Goal: Task Accomplishment & Management: Manage account settings

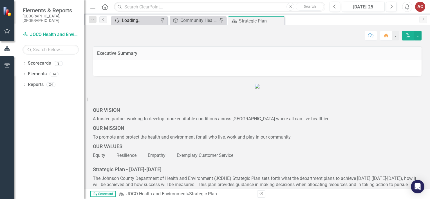
click at [126, 17] on div "Loading..." at bounding box center [140, 20] width 37 height 7
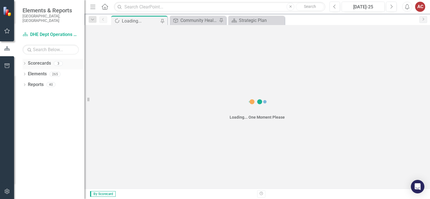
click at [36, 60] on link "Scorecards" at bounding box center [39, 63] width 23 height 6
click at [195, 19] on div "Community Health PM Scorecard" at bounding box center [198, 20] width 37 height 7
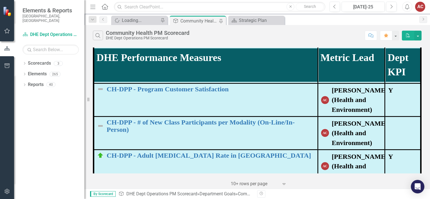
scroll to position [161, 0]
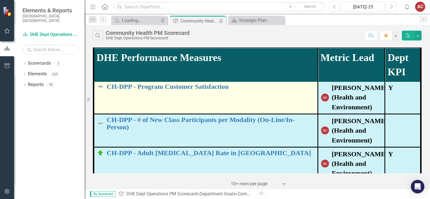
click at [219, 94] on td "CH-DPP - Program Customer Satisfaction Edit Edit Measure Name Link Open Element" at bounding box center [206, 97] width 224 height 33
click at [207, 87] on link "CH-DPP - Program Customer Satisfaction" at bounding box center [211, 86] width 208 height 7
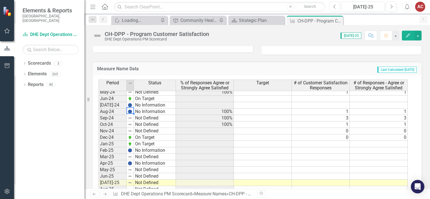
click at [130, 109] on img at bounding box center [130, 111] width 4 height 4
click at [130, 110] on img at bounding box center [130, 111] width 4 height 4
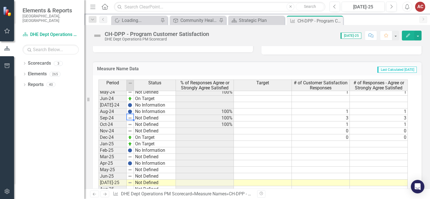
click at [129, 116] on img at bounding box center [130, 118] width 4 height 4
click at [131, 109] on img at bounding box center [130, 111] width 4 height 4
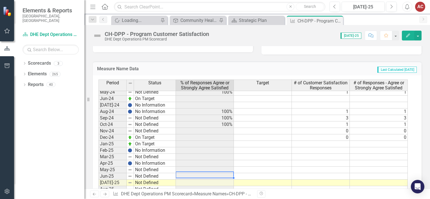
click at [195, 174] on td at bounding box center [205, 176] width 58 height 6
click at [211, 175] on td at bounding box center [205, 176] width 58 height 6
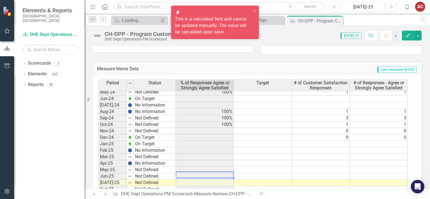
click at [211, 175] on td at bounding box center [205, 176] width 58 height 6
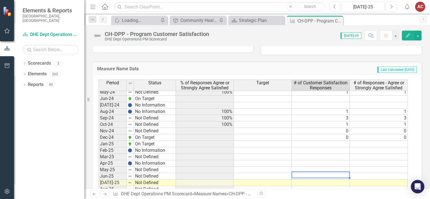
click at [325, 173] on td at bounding box center [321, 176] width 58 height 6
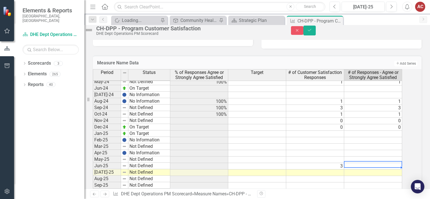
click at [380, 170] on td at bounding box center [373, 166] width 58 height 6
click at [280, 150] on td at bounding box center [257, 147] width 58 height 6
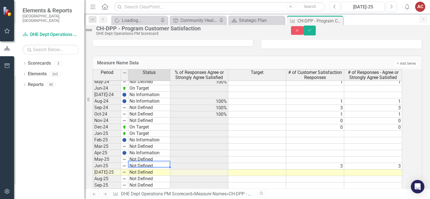
click at [141, 169] on td "Not Defined" at bounding box center [149, 166] width 42 height 6
click at [143, 180] on div "Period Status % of Responses Agree or Strongly Agree Satisfied Target # of Cust…" at bounding box center [249, 152] width 313 height 167
click at [152, 105] on td "No Information" at bounding box center [149, 101] width 42 height 6
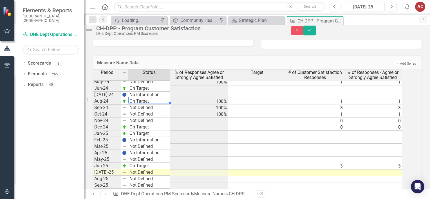
click at [149, 115] on div "Period Status % of Responses Agree or Strongly Agree Satisfied Target # of Cust…" at bounding box center [249, 152] width 313 height 167
click at [147, 111] on td "Not Defined" at bounding box center [149, 108] width 42 height 6
click at [147, 120] on div "Period Status % of Responses Agree or Strongly Agree Satisfied Target # of Cust…" at bounding box center [249, 152] width 313 height 167
click at [148, 118] on td "Not Defined" at bounding box center [149, 114] width 42 height 6
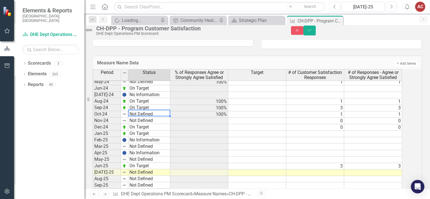
click at [148, 118] on td "Not Defined" at bounding box center [149, 114] width 42 height 6
click at [148, 129] on div "Period Status % of Responses Agree or Strongly Agree Satisfied Target # of Cust…" at bounding box center [249, 152] width 313 height 167
click at [342, 163] on td at bounding box center [315, 160] width 58 height 6
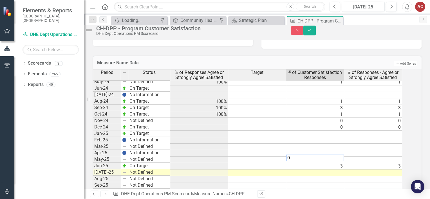
click at [360, 163] on td at bounding box center [373, 160] width 58 height 6
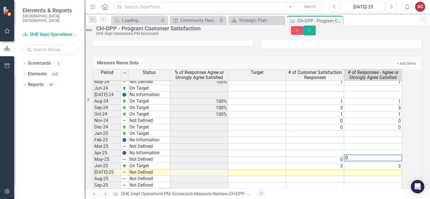
click at [343, 157] on td at bounding box center [315, 153] width 58 height 6
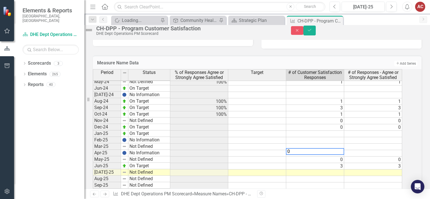
click at [369, 157] on td at bounding box center [373, 153] width 58 height 6
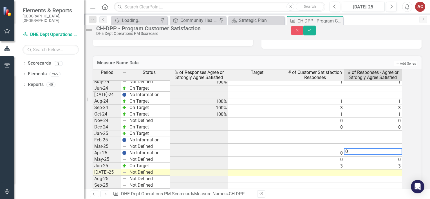
type textarea "0"
click at [316, 35] on button "Save" at bounding box center [309, 31] width 12 height 10
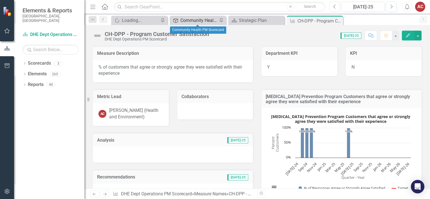
click at [192, 18] on div "Community Health PM Scorecard" at bounding box center [198, 20] width 37 height 7
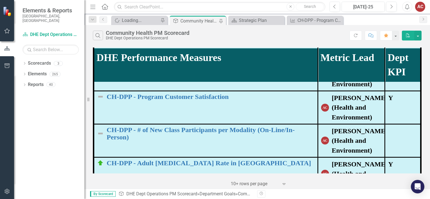
scroll to position [153, 0]
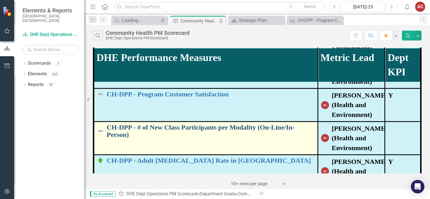
click at [200, 136] on link "CH-DPP - # of New Class Participants per Modality (On-Line/In-Person)" at bounding box center [211, 131] width 208 height 15
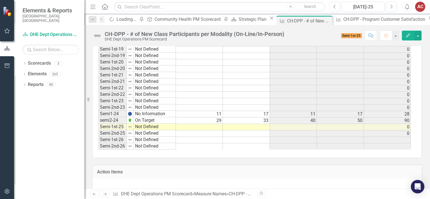
scroll to position [336, 0]
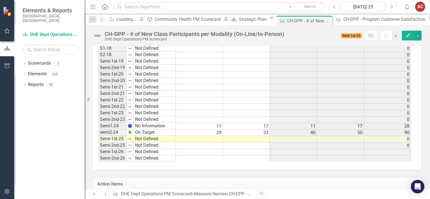
click at [212, 136] on td at bounding box center [199, 139] width 47 height 6
drag, startPoint x: 427, startPoint y: 119, endPoint x: 423, endPoint y: 41, distance: 78.0
click at [423, 41] on div "CH-DPP - # of New Class Participants per Modality (On-Line/In-Person) DHE Dept …" at bounding box center [256, 33] width 345 height 17
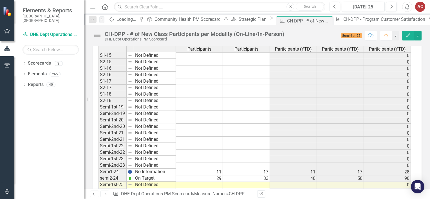
scroll to position [292, 0]
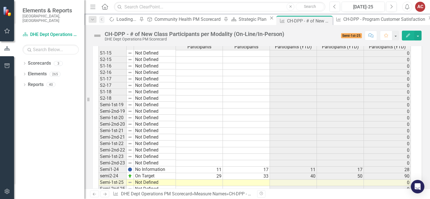
click at [155, 169] on td "No Information" at bounding box center [155, 169] width 42 height 6
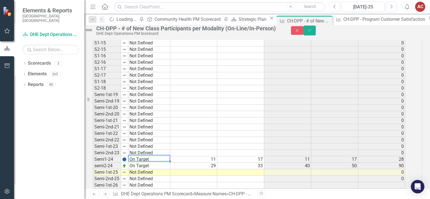
click at [146, 125] on div "Period Status # of On-Line Class Participants # of In-Person Class Participants…" at bounding box center [249, 111] width 313 height 167
click at [145, 176] on td "Not Defined" at bounding box center [149, 172] width 42 height 6
click at [144, 139] on div "Period Status # of On-Line Class Participants # of In-Person Class Participants…" at bounding box center [249, 111] width 313 height 167
click at [212, 176] on td at bounding box center [193, 172] width 47 height 6
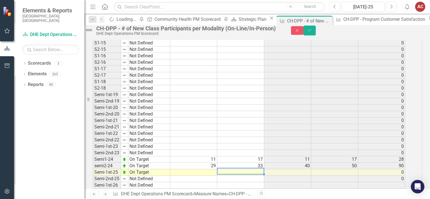
click at [244, 176] on td at bounding box center [240, 172] width 47 height 6
click at [214, 176] on td at bounding box center [193, 172] width 47 height 6
click at [247, 176] on td at bounding box center [240, 172] width 47 height 6
type textarea "14"
click at [213, 176] on td at bounding box center [193, 172] width 47 height 6
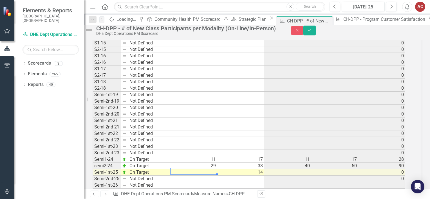
click at [214, 176] on td at bounding box center [193, 172] width 47 height 6
type textarea "15"
click at [294, 176] on td at bounding box center [287, 172] width 47 height 6
click at [226, 130] on td at bounding box center [240, 127] width 47 height 6
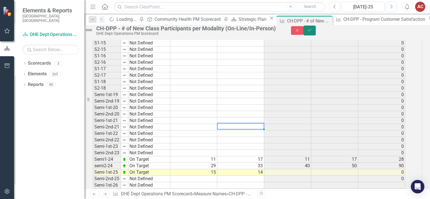
click at [312, 32] on icon "Save" at bounding box center [309, 30] width 5 height 4
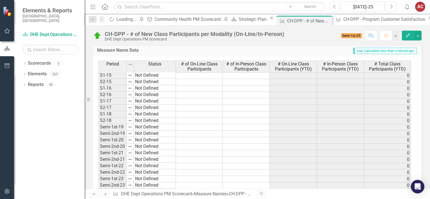
scroll to position [303, 0]
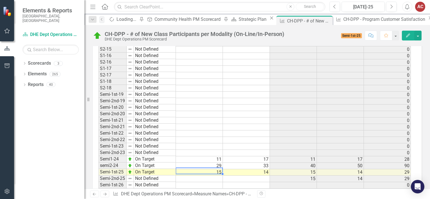
click at [206, 171] on td "15" at bounding box center [199, 172] width 47 height 6
drag, startPoint x: 427, startPoint y: 114, endPoint x: 423, endPoint y: 53, distance: 61.1
click at [423, 53] on div "Measure Description # of new people attending classes by modality. Department K…" at bounding box center [256, 125] width 345 height 778
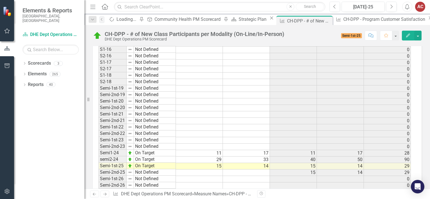
scroll to position [311, 0]
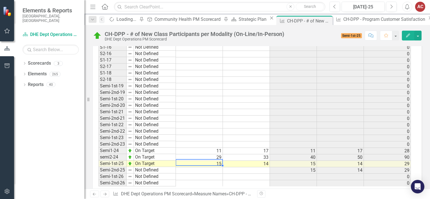
click at [212, 163] on td "15" at bounding box center [199, 164] width 47 height 6
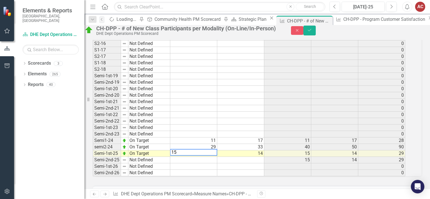
type textarea "1"
click at [249, 157] on td "14" at bounding box center [240, 153] width 47 height 6
type textarea "1"
type textarea "0"
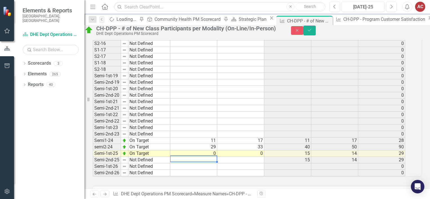
click at [217, 163] on td at bounding box center [193, 160] width 47 height 6
click at [250, 163] on td at bounding box center [240, 160] width 47 height 6
type textarea "14"
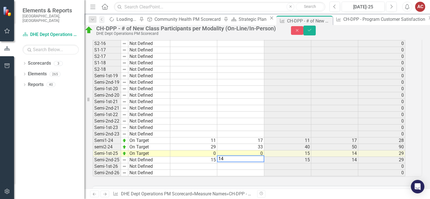
click at [281, 131] on td at bounding box center [287, 128] width 47 height 6
click at [316, 30] on button "Save" at bounding box center [309, 31] width 12 height 10
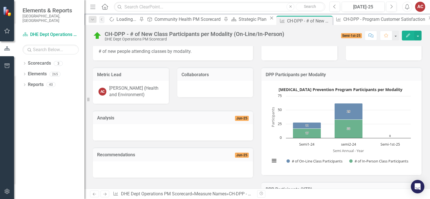
scroll to position [0, 0]
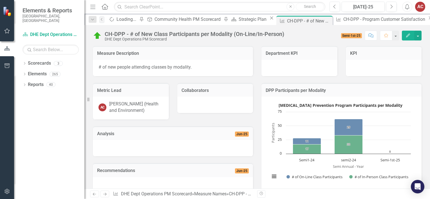
click at [190, 138] on div "Analysis Jun-25" at bounding box center [173, 134] width 160 height 14
click at [145, 149] on div at bounding box center [173, 148] width 160 height 16
click at [238, 132] on span "Jun-25" at bounding box center [242, 134] width 14 height 5
click at [110, 136] on h3 "Analysis" at bounding box center [139, 133] width 84 height 5
click at [122, 148] on div at bounding box center [173, 148] width 160 height 16
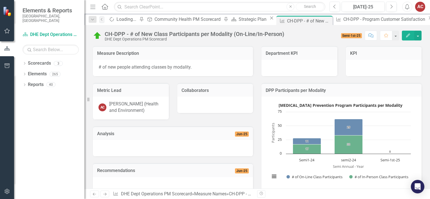
click at [122, 148] on div at bounding box center [173, 148] width 160 height 16
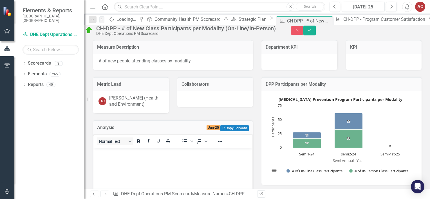
click at [107, 147] on div "Normal Text" at bounding box center [134, 141] width 83 height 11
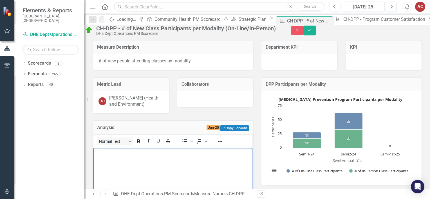
click at [105, 152] on p "Rich Text Area. Press ALT-0 for help." at bounding box center [173, 152] width 156 height 7
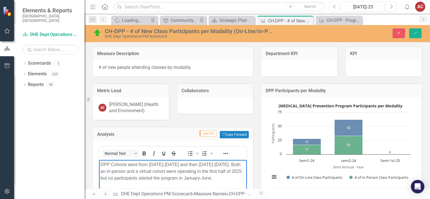
click at [134, 171] on p "DPP Cohorts went from [DATE]-[DATE] and then [DATE]-[DATE]. Both an in-person a…" at bounding box center [172, 171] width 145 height 20
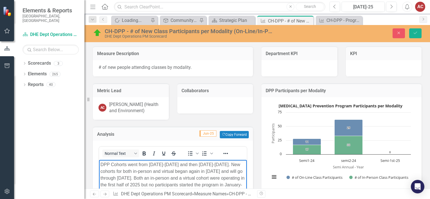
click at [132, 171] on p "DPP Cohorts went from [DATE]-[DATE] and then [DATE]-[DATE]. New cohorts for bot…" at bounding box center [172, 178] width 145 height 34
click at [223, 173] on p "DPP Cohorts went from [DATE]-[DATE] and then [DATE]-[DATE] (two co-current coho…" at bounding box center [172, 178] width 145 height 34
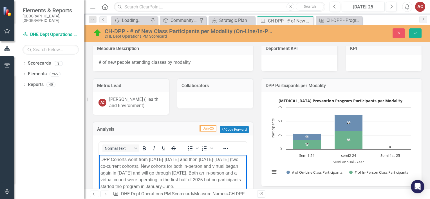
click at [171, 186] on p "DPP Cohorts went from [DATE]-[DATE] and then [DATE]-[DATE] (two co-current coho…" at bounding box center [172, 173] width 145 height 34
click at [239, 188] on p "DPP Cohorts went from [DATE]-[DATE] and then [DATE]-[DATE] (two co-current coho…" at bounding box center [172, 173] width 145 height 34
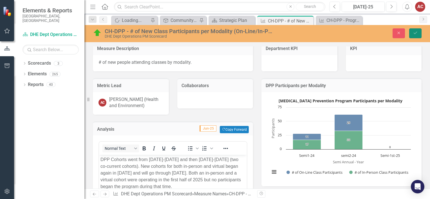
click at [415, 33] on icon "Save" at bounding box center [415, 33] width 5 height 4
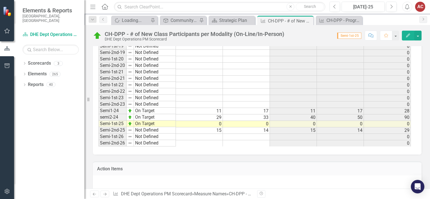
scroll to position [0, 0]
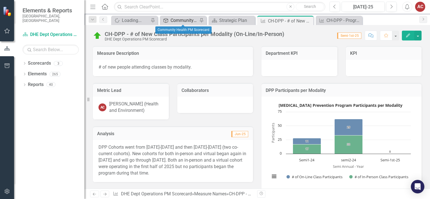
click at [177, 19] on div "Community Health PM Scorecard" at bounding box center [183, 20] width 27 height 7
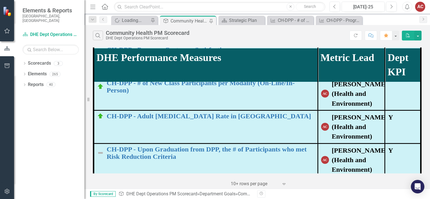
scroll to position [199, 0]
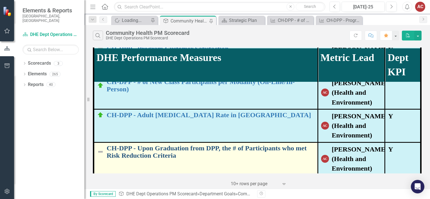
click at [179, 156] on link "CH-DPP - Upon Graduation from DPP, the # of Participants who met Risk Reduction…" at bounding box center [211, 152] width 208 height 15
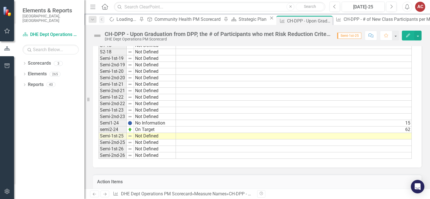
scroll to position [226, 0]
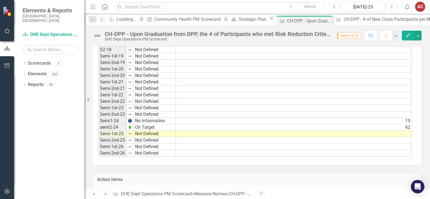
click at [299, 34] on div "CH-DPP - Upon Graduation from DPP, the # of Participants who met Risk Reduction…" at bounding box center [218, 34] width 227 height 6
drag, startPoint x: 427, startPoint y: 111, endPoint x: 292, endPoint y: 117, distance: 135.1
click at [292, 117] on tbody "S1-15 Not Defined S2-15 Not Defined S1-16 Not Defined S2-16 Not Defined S1-17 N…" at bounding box center [254, 79] width 313 height 156
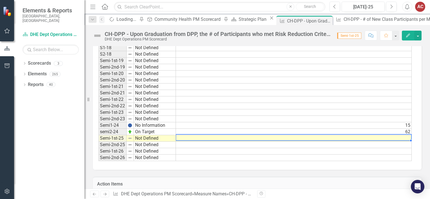
click at [329, 136] on td at bounding box center [294, 138] width 236 height 6
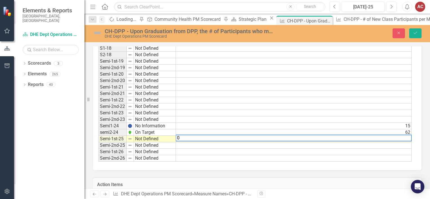
type textarea "0"
click at [206, 142] on td at bounding box center [294, 145] width 236 height 6
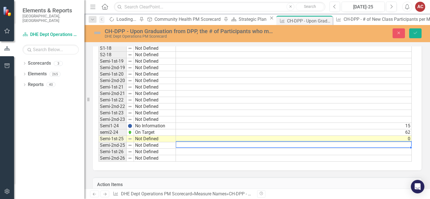
click at [206, 142] on td at bounding box center [294, 145] width 236 height 6
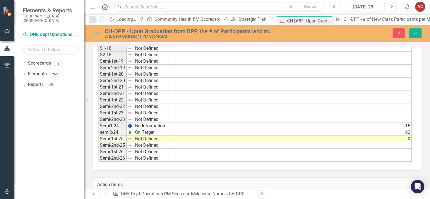
drag, startPoint x: 428, startPoint y: 108, endPoint x: 422, endPoint y: 50, distance: 58.3
click at [422, 50] on div "Measure Description # of participants who met risk reduction criteria Departmen…" at bounding box center [256, 149] width 345 height 663
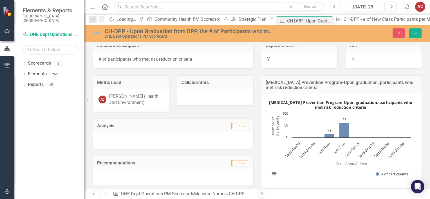
scroll to position [0, 0]
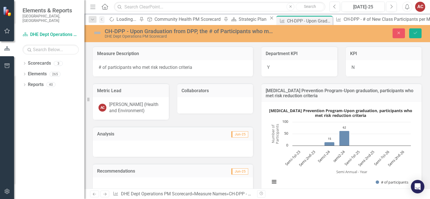
click at [112, 147] on div at bounding box center [173, 149] width 160 height 16
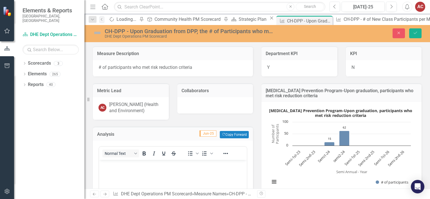
click at [109, 170] on body "Rich Text Area. Press ALT-0 for help." at bounding box center [173, 202] width 148 height 84
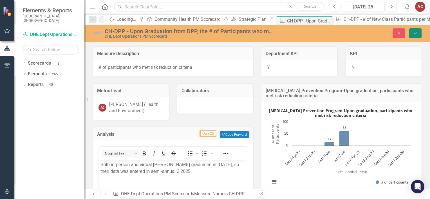
click at [413, 30] on button "Save" at bounding box center [415, 33] width 12 height 10
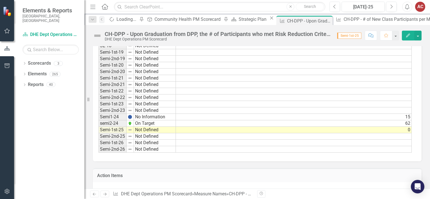
scroll to position [231, 0]
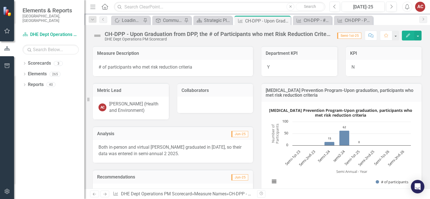
scroll to position [231, 0]
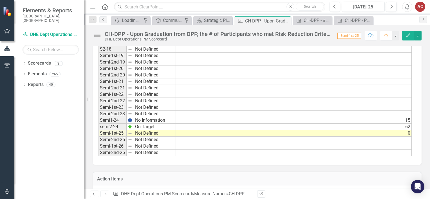
click at [263, 131] on td "0" at bounding box center [294, 133] width 236 height 6
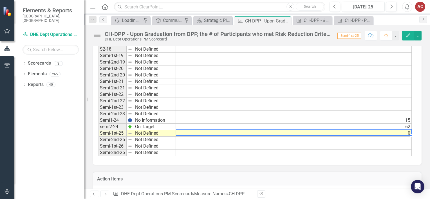
click at [263, 131] on td "0" at bounding box center [294, 133] width 236 height 6
type textarea "0"
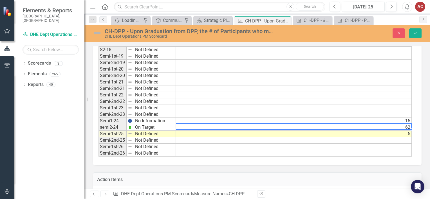
click at [195, 125] on td "62" at bounding box center [294, 127] width 236 height 6
click at [196, 133] on td "5" at bounding box center [294, 134] width 236 height 6
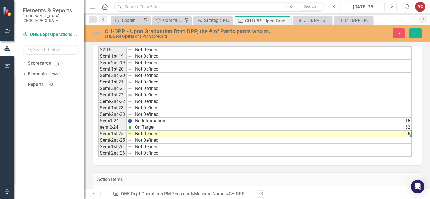
click at [196, 133] on td "5" at bounding box center [294, 134] width 236 height 6
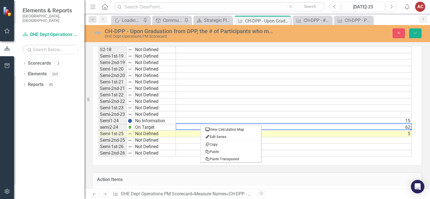
click at [200, 125] on td "62" at bounding box center [294, 127] width 236 height 6
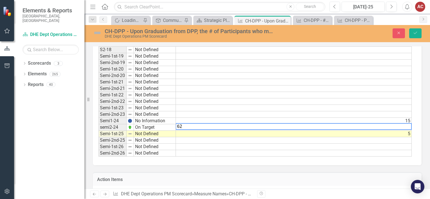
type textarea "6"
click at [98, 141] on div "Period Status # of participants S1-15 Not Defined S2-15 Not Defined S1-16 Not D…" at bounding box center [98, 76] width 0 height 162
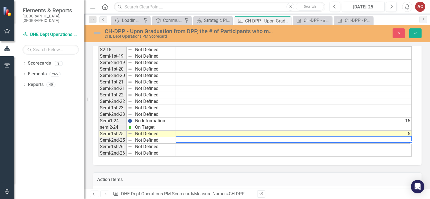
click at [186, 139] on td at bounding box center [294, 140] width 236 height 6
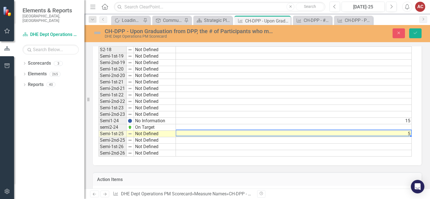
click at [184, 131] on td "5" at bounding box center [294, 134] width 236 height 6
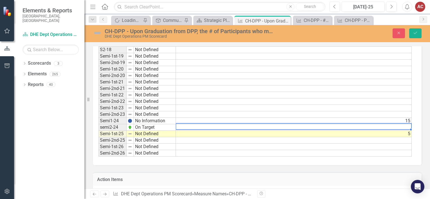
click at [201, 127] on td at bounding box center [294, 127] width 236 height 6
type textarea "5"
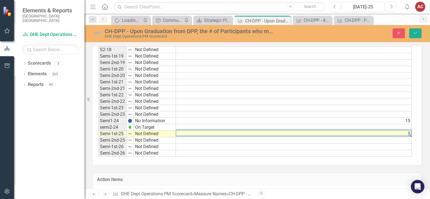
click at [211, 134] on td "5" at bounding box center [294, 134] width 236 height 6
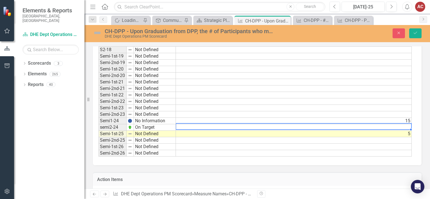
click at [198, 126] on td at bounding box center [294, 127] width 236 height 6
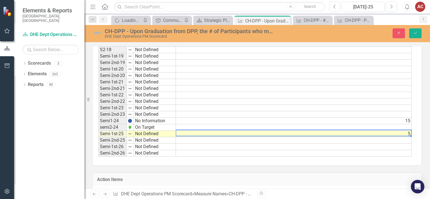
click at [203, 132] on td "5" at bounding box center [294, 134] width 236 height 6
type textarea "5"
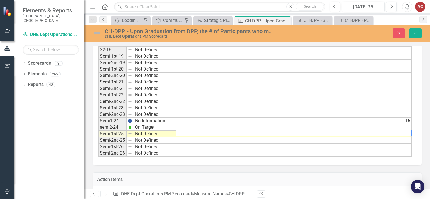
click at [210, 126] on td at bounding box center [294, 127] width 236 height 6
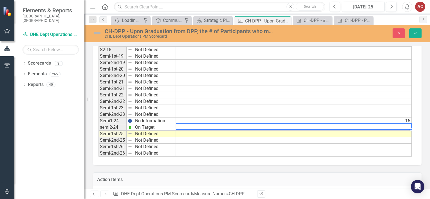
click at [210, 126] on td at bounding box center [294, 127] width 236 height 6
type textarea "6"
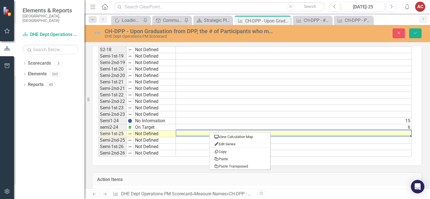
click at [190, 131] on td at bounding box center [294, 134] width 236 height 6
click at [333, 132] on td at bounding box center [294, 134] width 236 height 6
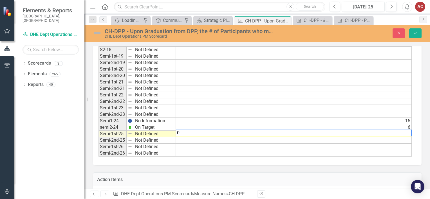
type textarea "0"
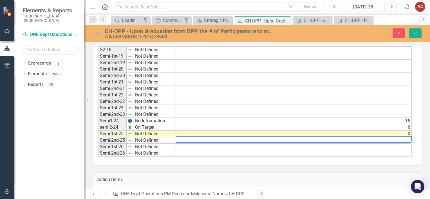
click at [289, 139] on td at bounding box center [294, 140] width 236 height 6
click at [416, 34] on icon "Save" at bounding box center [415, 33] width 5 height 4
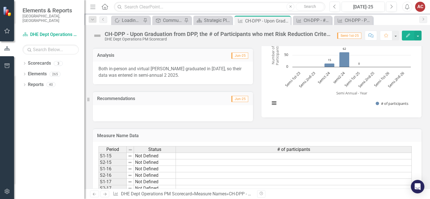
scroll to position [82, 0]
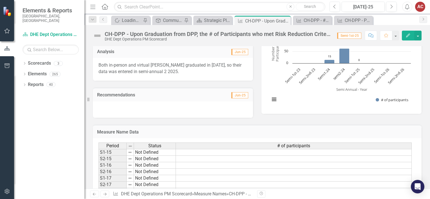
click at [165, 71] on p "Both in-person and virtual [PERSON_NAME] graduated in [DATE], so their data was…" at bounding box center [172, 68] width 149 height 13
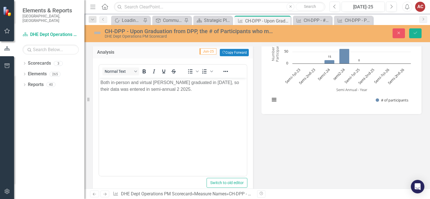
scroll to position [0, 0]
click at [165, 71] on icon "Underline" at bounding box center [163, 71] width 3 height 4
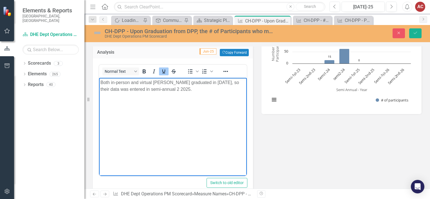
click at [178, 93] on body "﻿ Both in-person and virtual cohorts graduated in July 2025, so their data was …" at bounding box center [173, 120] width 148 height 84
click at [104, 89] on p "Both in-person and virtual [PERSON_NAME] graduated in [DATE], so their data was…" at bounding box center [172, 85] width 145 height 13
click at [176, 90] on p "Both in-person and virtual cohorts graduated in July 2025, so their data will e…" at bounding box center [172, 85] width 145 height 13
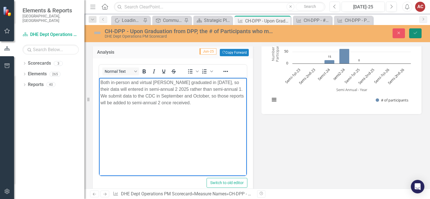
click at [413, 31] on icon "Save" at bounding box center [415, 33] width 5 height 4
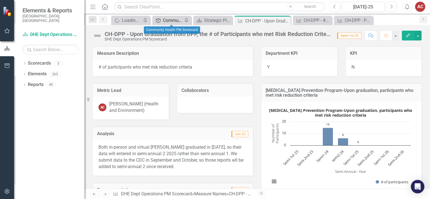
click at [166, 22] on div "Community Health PM Scorecard" at bounding box center [173, 20] width 20 height 7
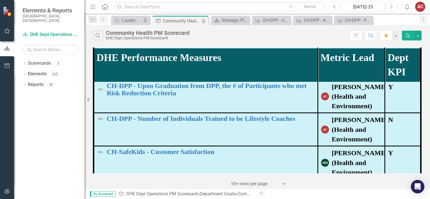
scroll to position [255, 0]
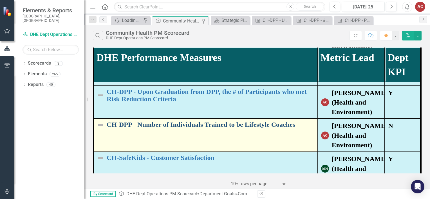
click at [188, 123] on link "CH-DPP - Number of Individuals Trained to be Lifestyle Coaches" at bounding box center [211, 124] width 208 height 7
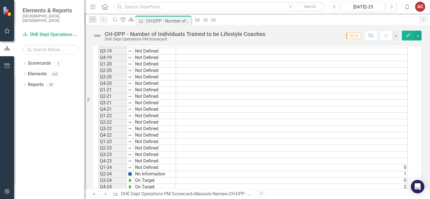
scroll to position [155, 0]
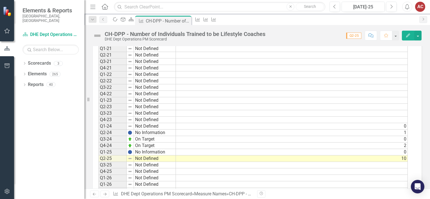
click at [145, 146] on tbody "Q4-16 Not Defined Q1-17 Not Defined Q2-17 Not Defined Q3-17 Not Defined Q4-17 N…" at bounding box center [136, 67] width 77 height 265
click at [145, 149] on td "No Information" at bounding box center [155, 152] width 42 height 6
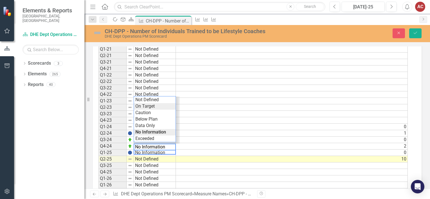
type textarea "On Target"
click at [143, 104] on div "Period Status # of Individuals Trained to be Lifestyle Coaches Q1-18 Not Define…" at bounding box center [254, 120] width 313 height 163
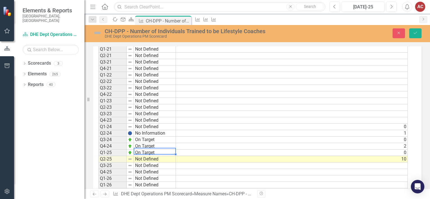
click at [187, 163] on td at bounding box center [292, 166] width 232 height 6
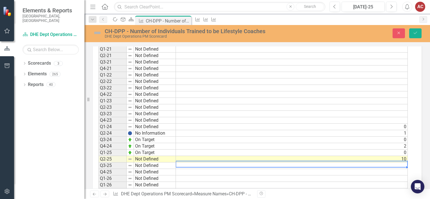
click at [353, 163] on td at bounding box center [292, 166] width 232 height 6
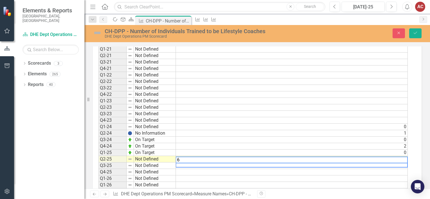
type textarea "6"
click at [378, 169] on td at bounding box center [292, 172] width 232 height 6
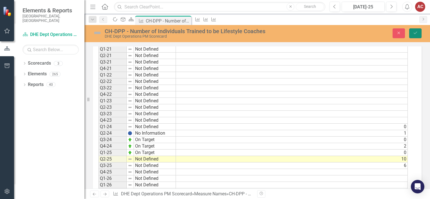
click at [415, 34] on icon "Save" at bounding box center [415, 33] width 5 height 4
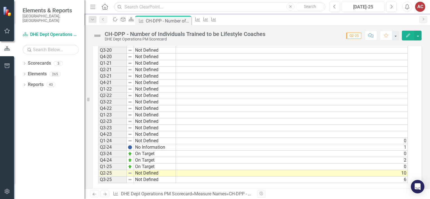
scroll to position [0, 0]
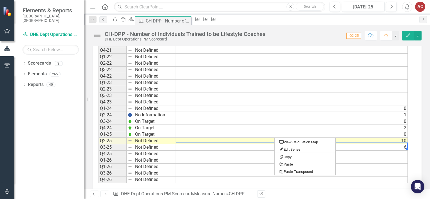
click at [98, 116] on div "Period Status # of Individuals Trained to be Lifestyle Coaches Q1-18 Not Define…" at bounding box center [98, 63] width 0 height 240
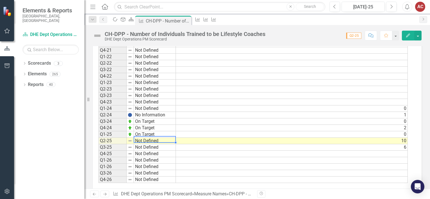
click at [141, 138] on td "Not Defined" at bounding box center [155, 141] width 42 height 6
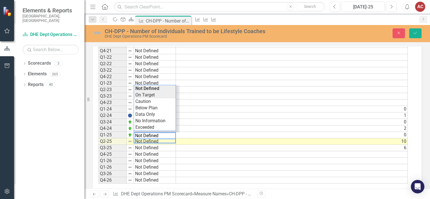
type textarea "On Target"
click at [145, 94] on div "Period Status # of Individuals Trained to be Lifestyle Coaches Q1-18 Not Define…" at bounding box center [254, 102] width 313 height 163
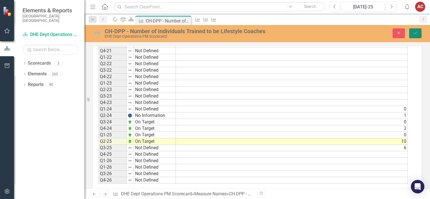
click at [414, 33] on icon "Save" at bounding box center [415, 33] width 5 height 4
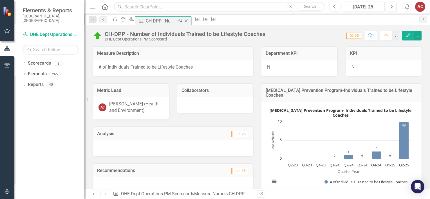
click at [188, 20] on icon at bounding box center [185, 20] width 3 height 3
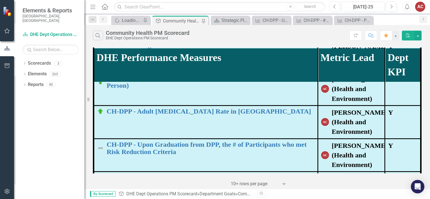
scroll to position [199, 0]
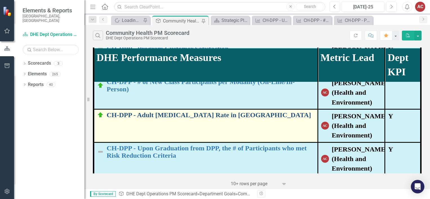
click at [206, 114] on link "CH-DPP - Adult [MEDICAL_DATA] Rate in [GEOGRAPHIC_DATA]" at bounding box center [211, 114] width 208 height 7
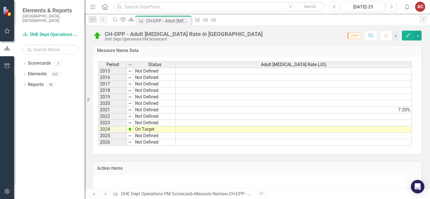
scroll to position [168, 0]
